Goal: Navigation & Orientation: Find specific page/section

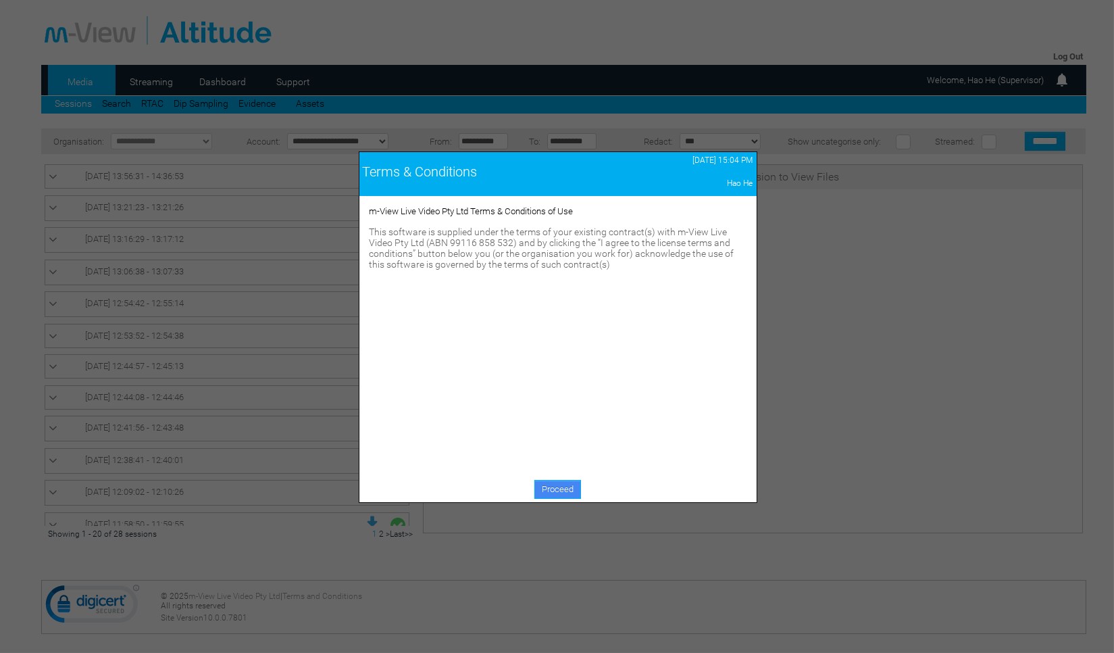
click at [563, 491] on link "Proceed" at bounding box center [557, 489] width 47 height 19
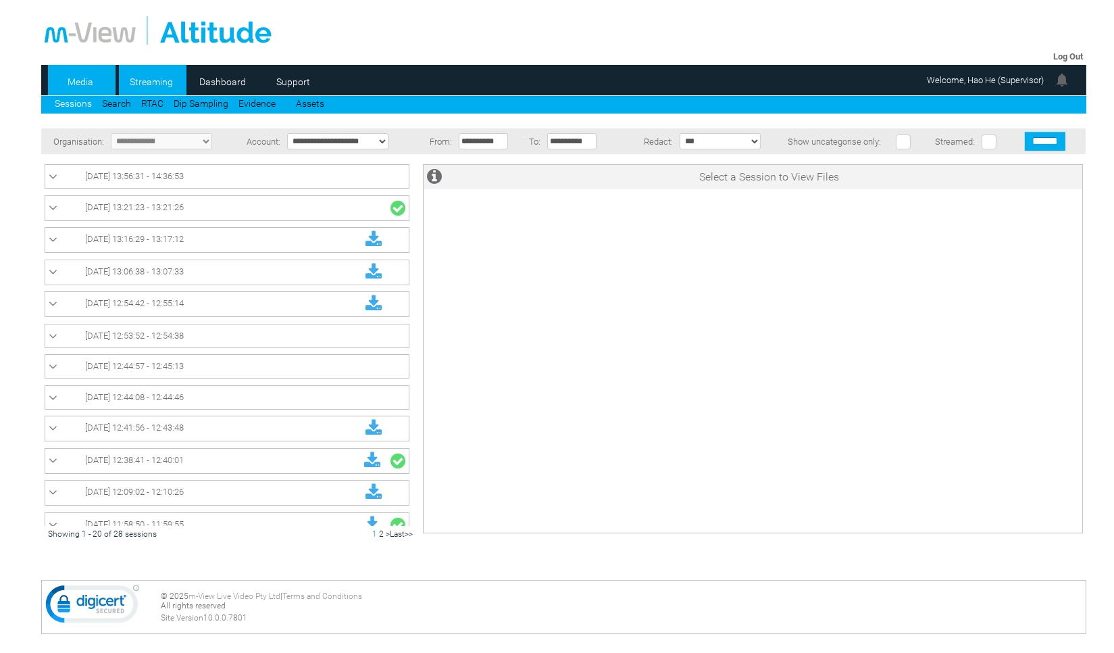
click at [152, 76] on link "Streaming" at bounding box center [152, 82] width 66 height 20
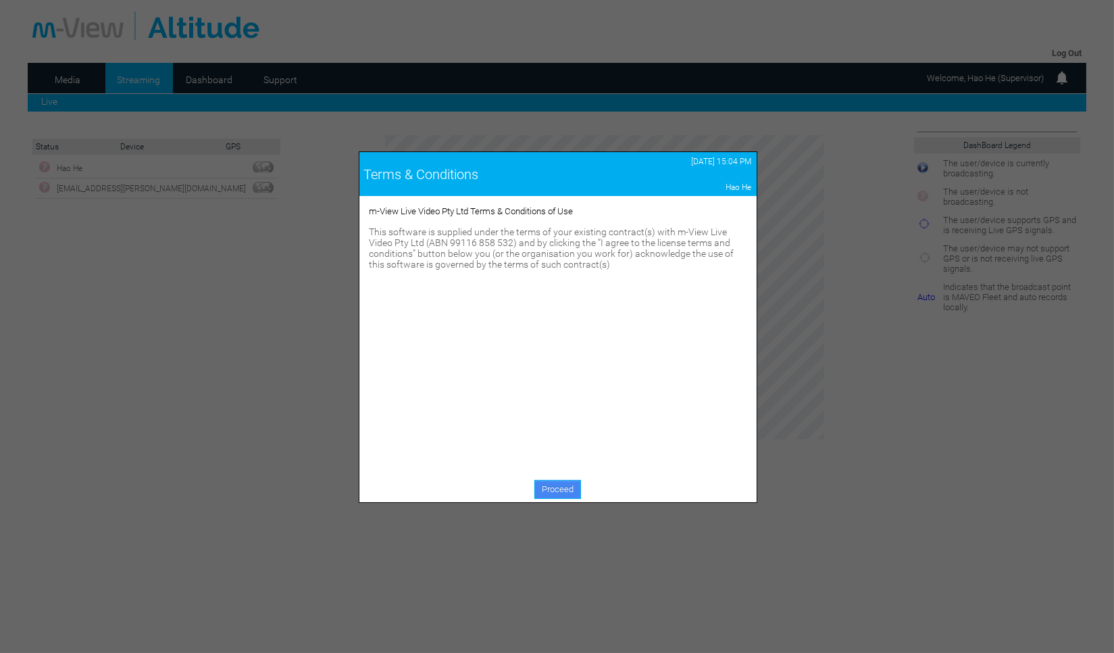
click at [553, 482] on link "Proceed" at bounding box center [557, 489] width 47 height 19
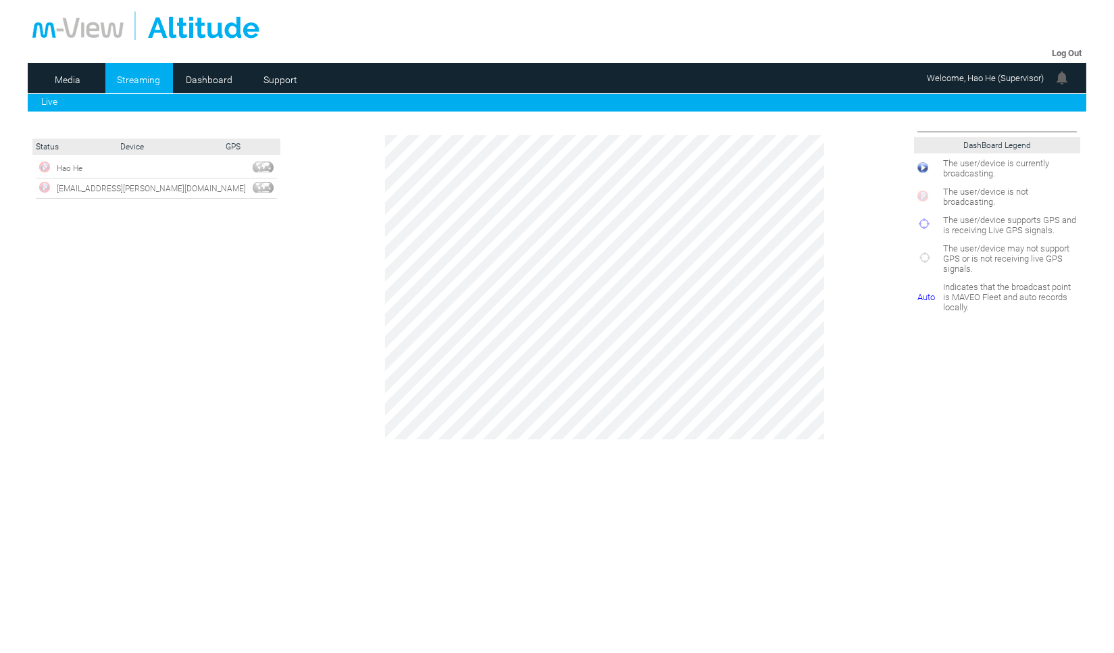
click at [920, 169] on img at bounding box center [923, 167] width 11 height 11
click at [76, 85] on link "Media" at bounding box center [67, 80] width 66 height 20
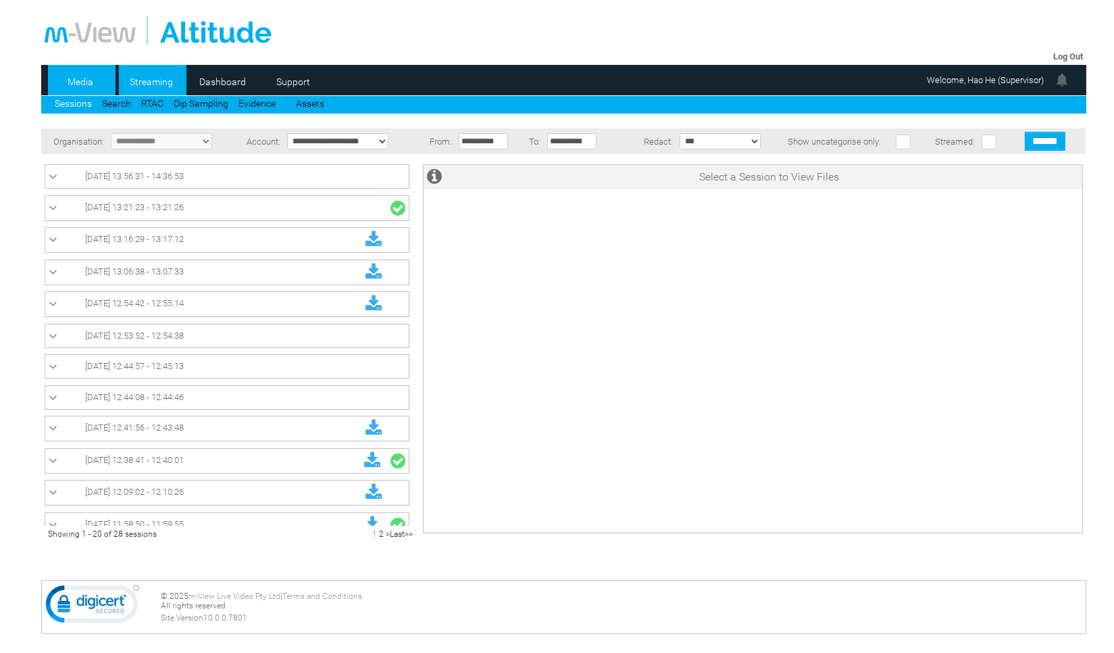
click at [149, 81] on link "Streaming" at bounding box center [152, 82] width 66 height 20
